Goal: Task Accomplishment & Management: Manage account settings

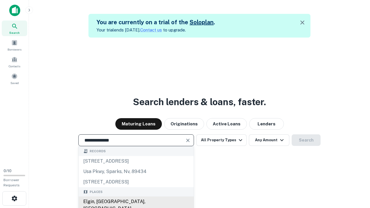
click at [136, 202] on div "Elgin, [GEOGRAPHIC_DATA], [GEOGRAPHIC_DATA]" at bounding box center [136, 205] width 115 height 17
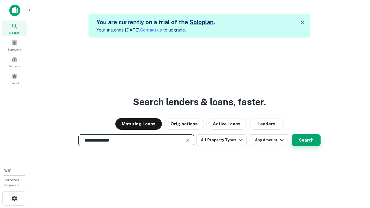
type input "**********"
click at [306, 140] on button "Search" at bounding box center [306, 140] width 29 height 12
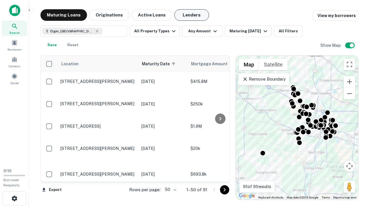
click at [192, 15] on button "Lenders" at bounding box center [191, 15] width 35 height 12
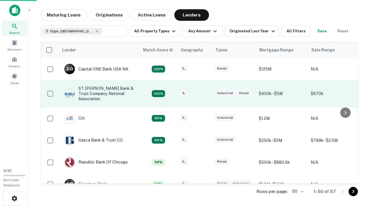
click at [205, 94] on div "IL" at bounding box center [194, 94] width 29 height 8
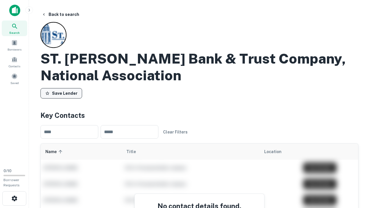
click at [61, 93] on button "Save Lender" at bounding box center [61, 93] width 42 height 10
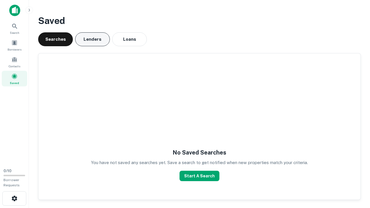
click at [93, 39] on button "Lenders" at bounding box center [92, 39] width 35 height 14
